Goal: Transaction & Acquisition: Purchase product/service

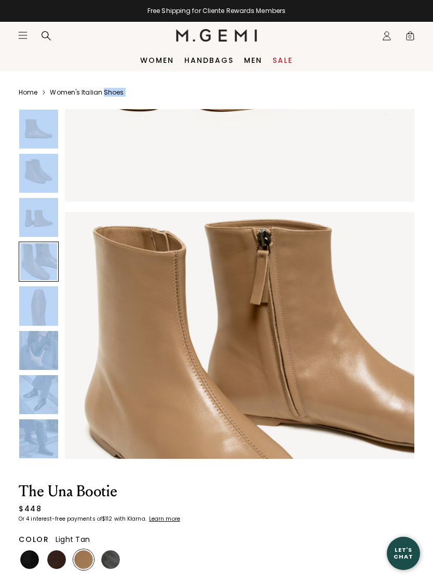
scroll to position [1093, 0]
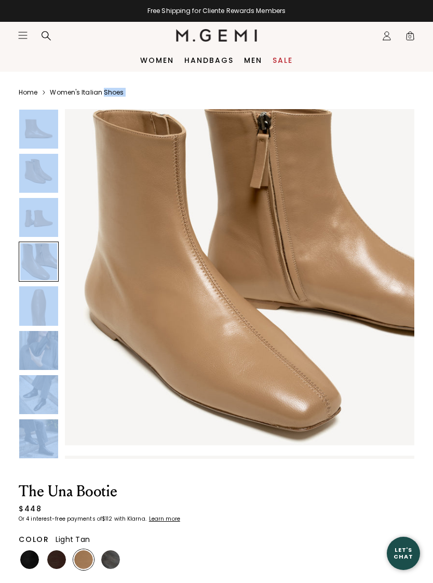
click at [342, 211] on img at bounding box center [239, 270] width 349 height 349
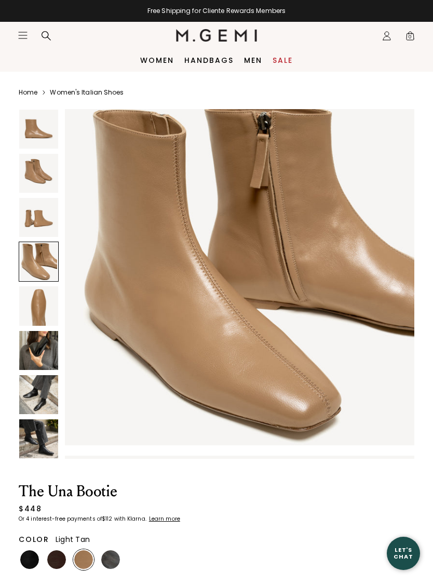
click at [39, 352] on img at bounding box center [38, 350] width 39 height 39
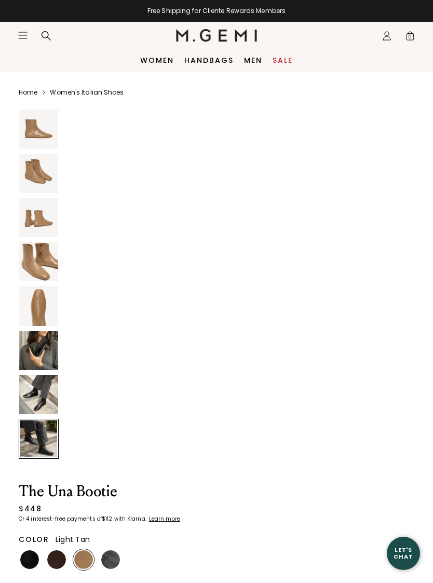
scroll to position [2529, 0]
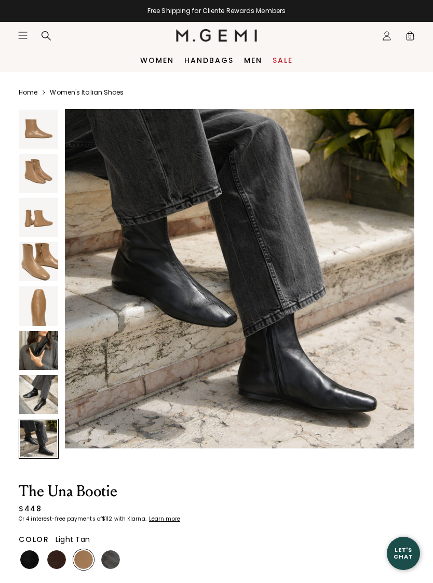
click at [27, 555] on img at bounding box center [29, 559] width 19 height 19
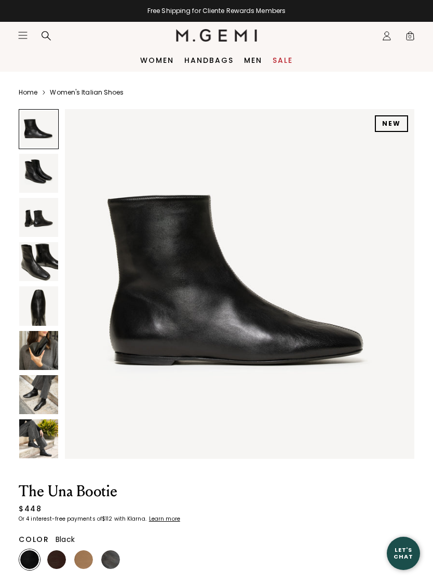
click at [59, 559] on img at bounding box center [56, 559] width 19 height 19
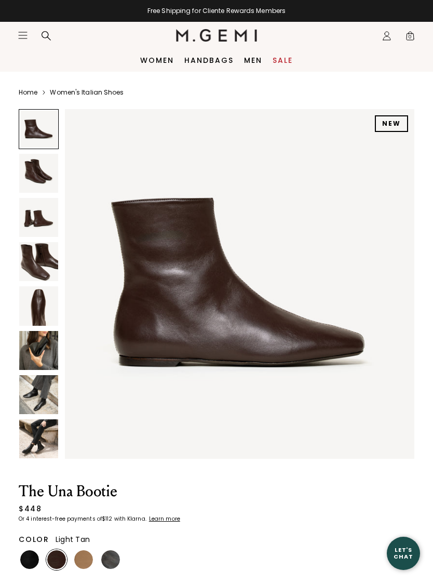
click at [87, 558] on img at bounding box center [83, 559] width 19 height 19
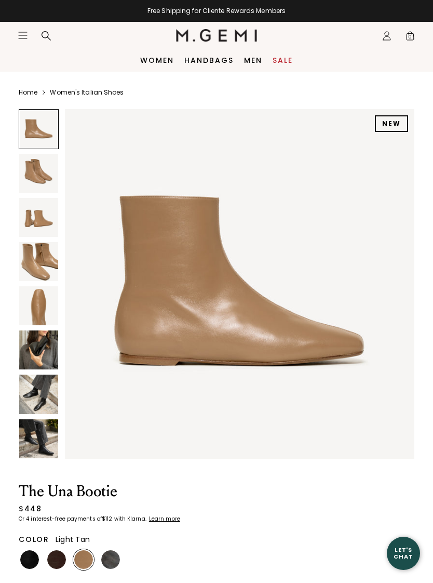
click at [105, 557] on img at bounding box center [110, 559] width 19 height 19
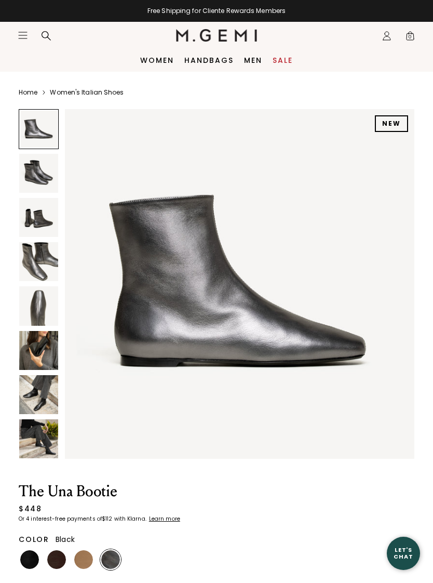
click at [27, 558] on img at bounding box center [29, 559] width 19 height 19
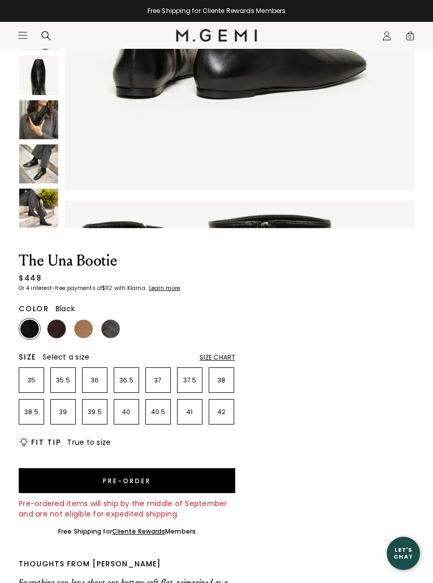
click at [228, 356] on div "Size Chart" at bounding box center [217, 357] width 36 height 8
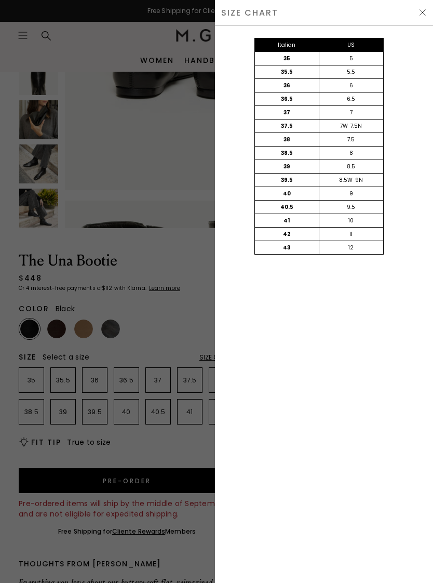
click at [193, 277] on div at bounding box center [216, 291] width 433 height 583
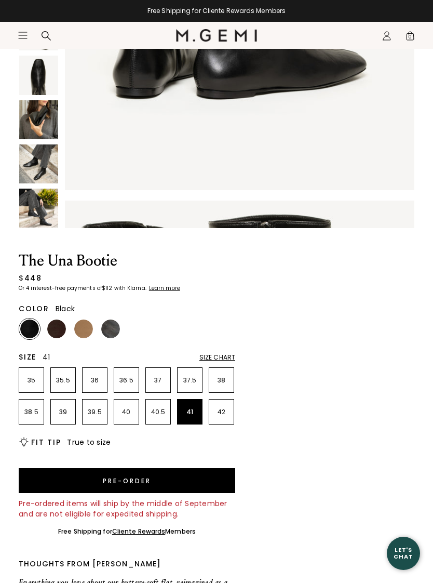
click at [191, 411] on p "41" at bounding box center [190, 412] width 24 height 8
click at [216, 482] on button "Pre-order" at bounding box center [127, 480] width 217 height 25
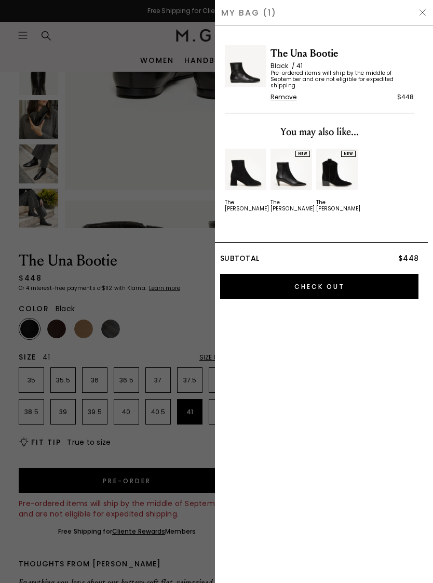
click at [348, 286] on input "Check Out" at bounding box center [319, 286] width 198 height 25
